Goal: Navigation & Orientation: Find specific page/section

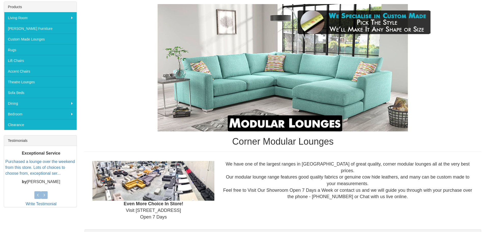
scroll to position [76, 0]
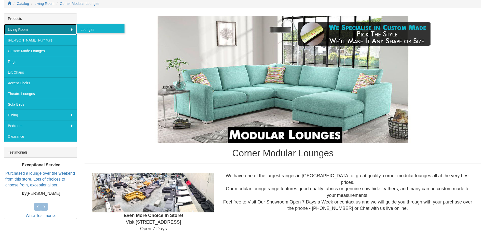
click at [23, 29] on link "Living Room" at bounding box center [40, 29] width 73 height 11
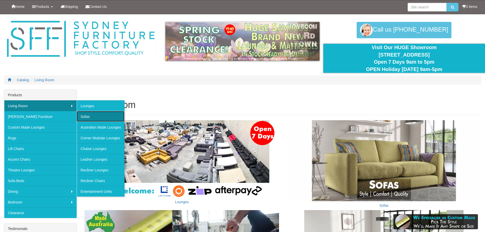
click at [87, 116] on link "Sofas" at bounding box center [101, 116] width 48 height 11
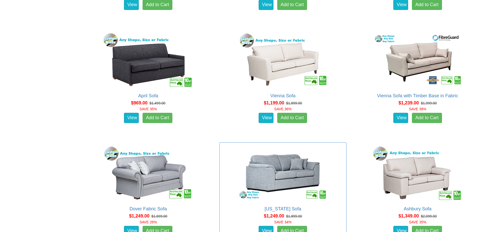
scroll to position [535, 0]
